Goal: Communication & Community: Answer question/provide support

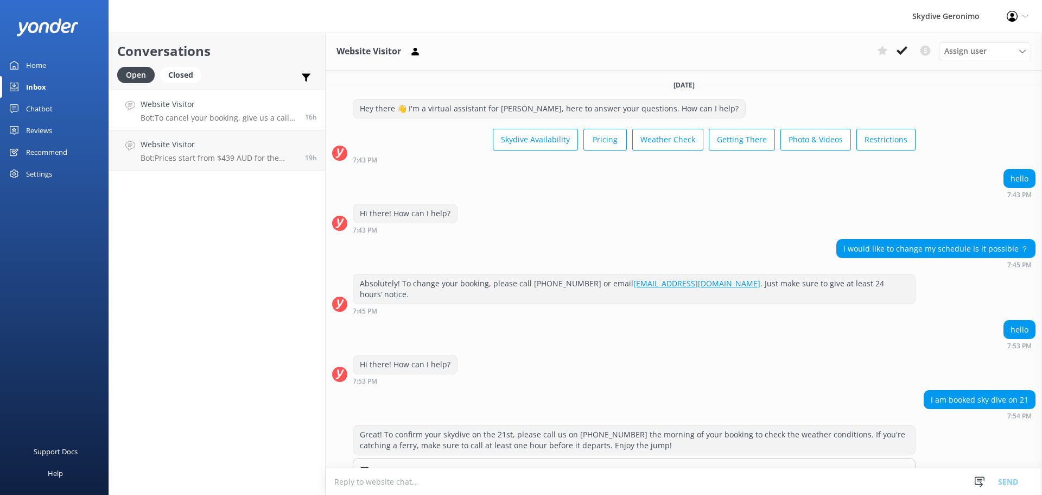
scroll to position [744, 0]
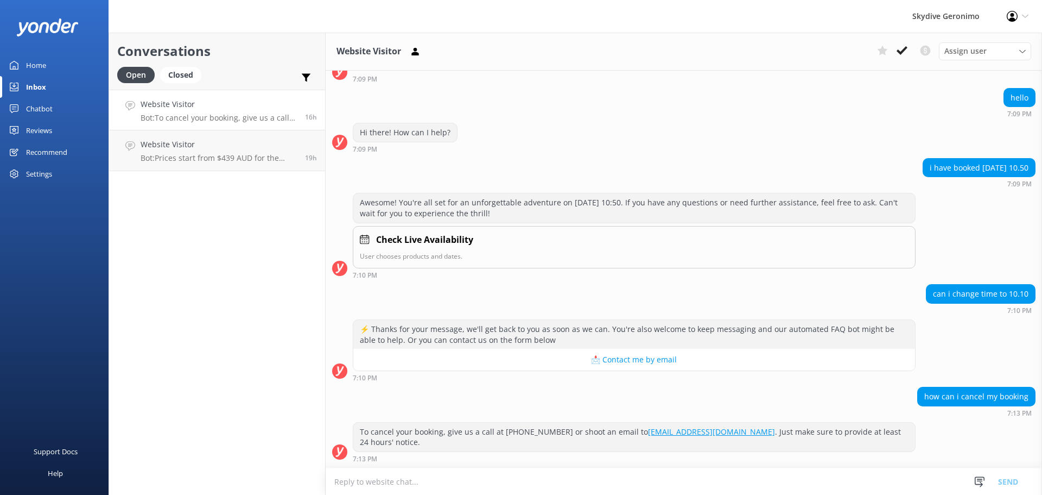
click at [243, 103] on h4 "Website Visitor" at bounding box center [219, 104] width 156 height 12
click at [244, 154] on p "Bot: Prices start from $439 AUD for the 10,000ft Rottnest Island Tandem Skydive…" at bounding box center [219, 158] width 156 height 10
